Goal: Find specific page/section: Find specific page/section

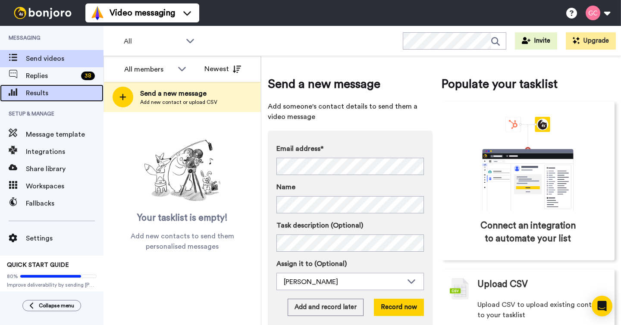
click at [38, 91] on span "Results" at bounding box center [65, 93] width 78 height 10
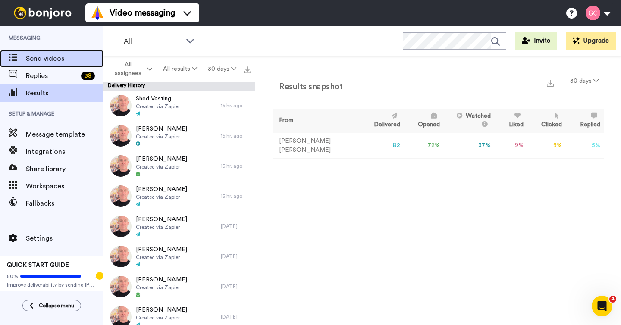
click at [66, 55] on span "Send videos" at bounding box center [65, 58] width 78 height 10
